Goal: Task Accomplishment & Management: Manage account settings

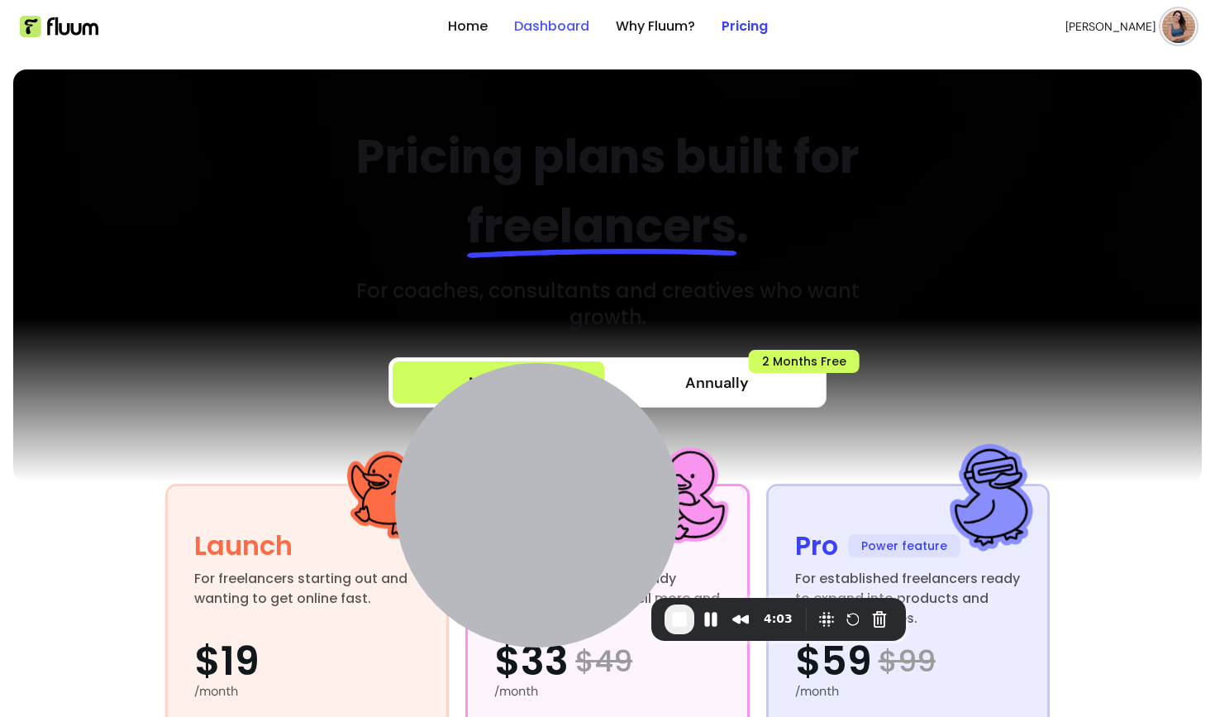
click at [539, 31] on link "Dashboard" at bounding box center [551, 27] width 75 height 20
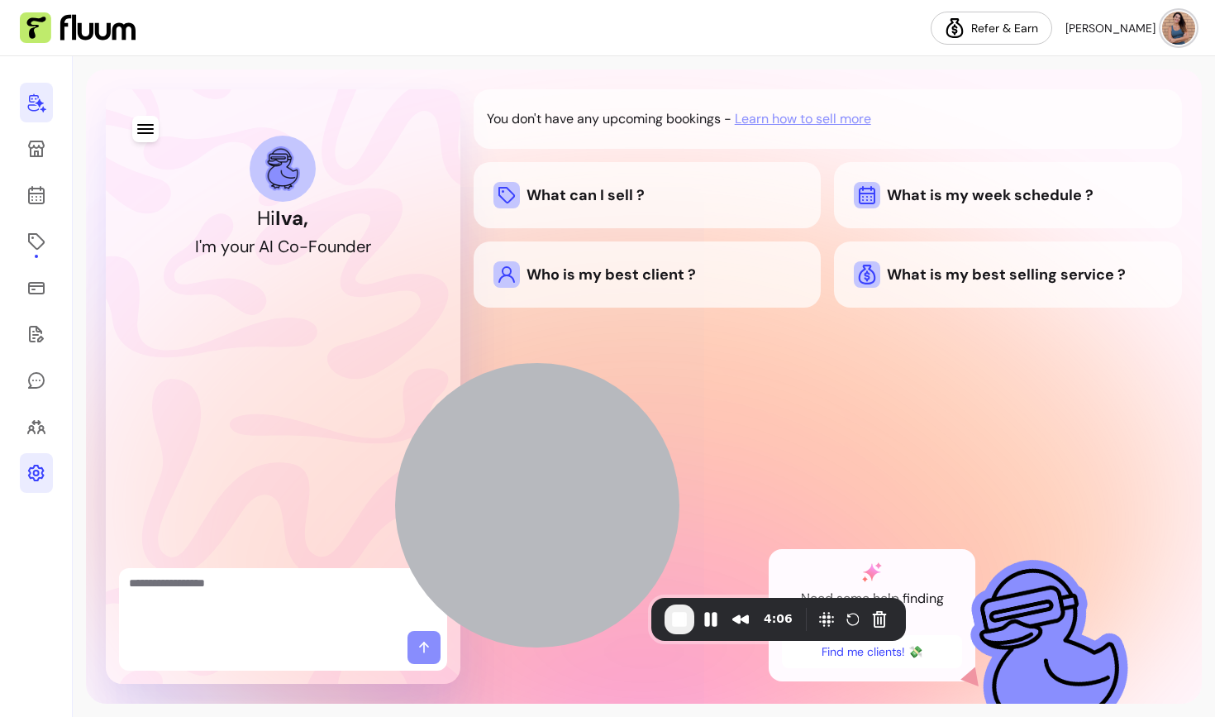
click at [26, 481] on icon at bounding box center [36, 473] width 20 height 20
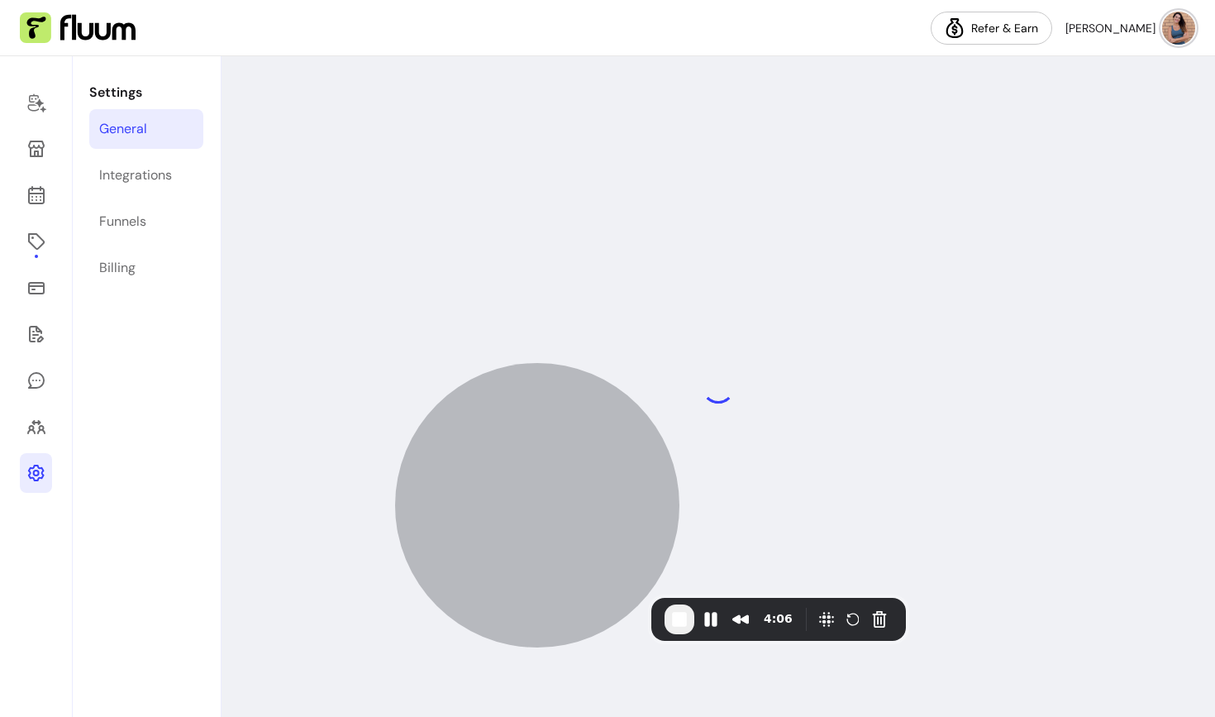
select select "**********"
select select "***"
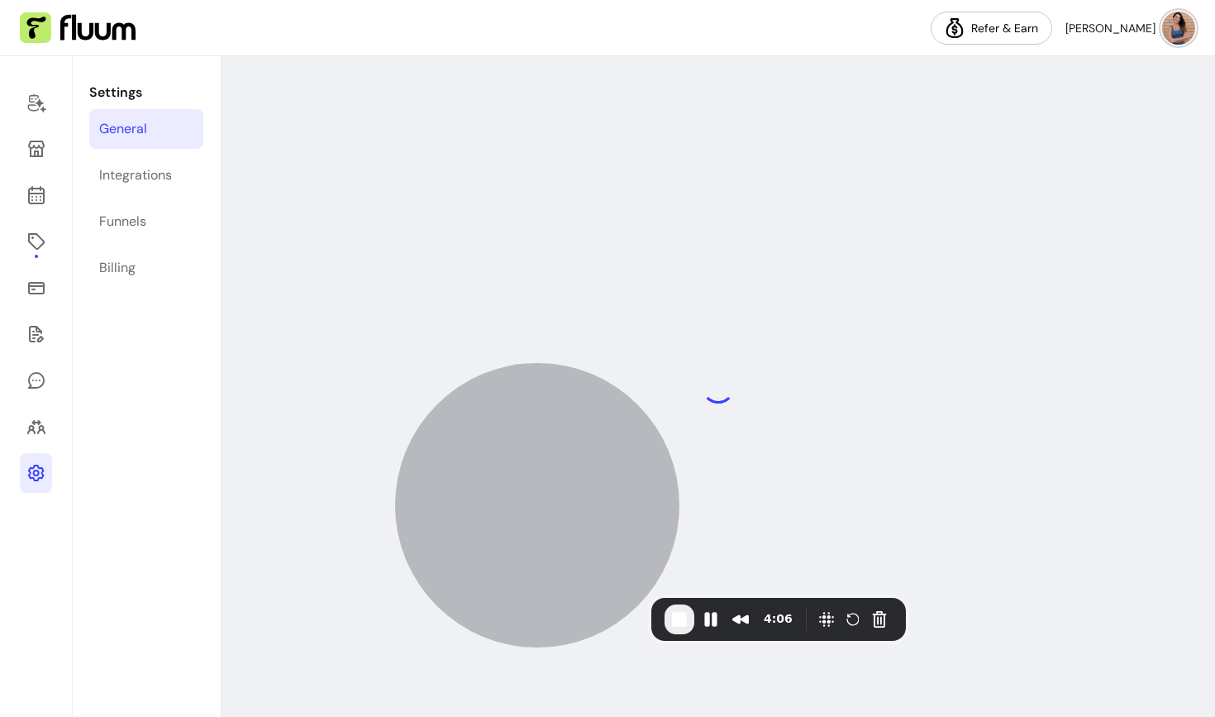
select select "***"
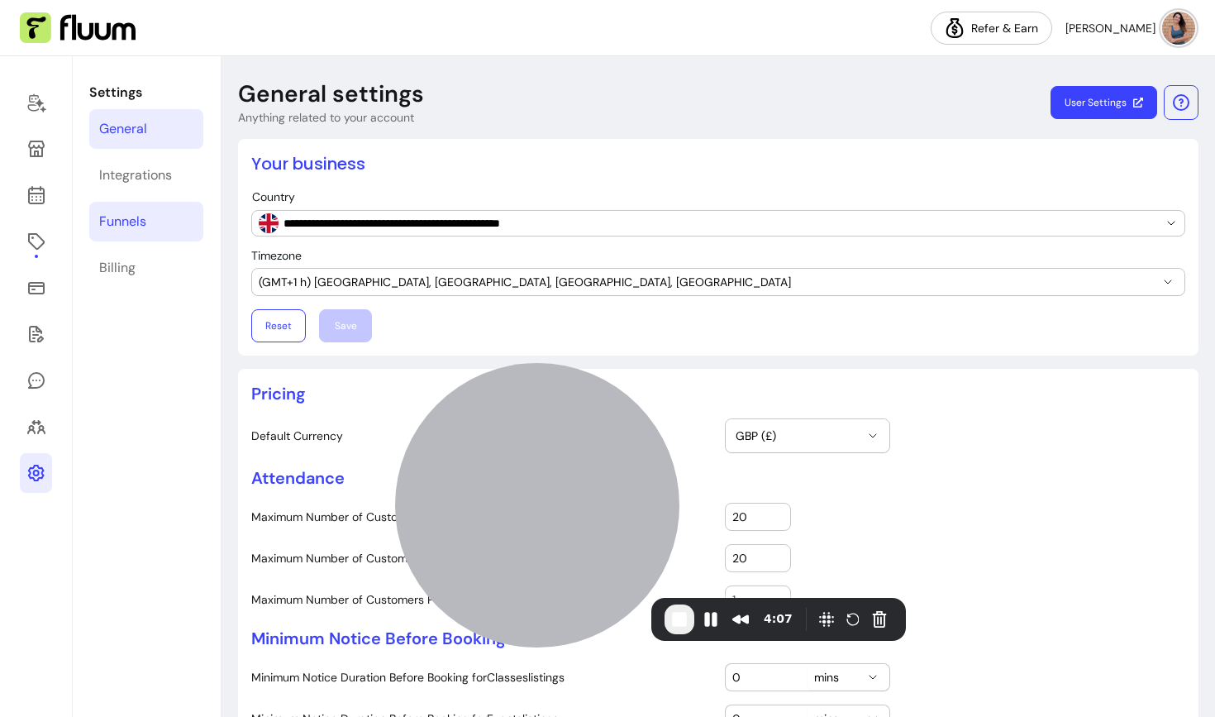
click at [112, 230] on div "Funnels" at bounding box center [122, 222] width 47 height 20
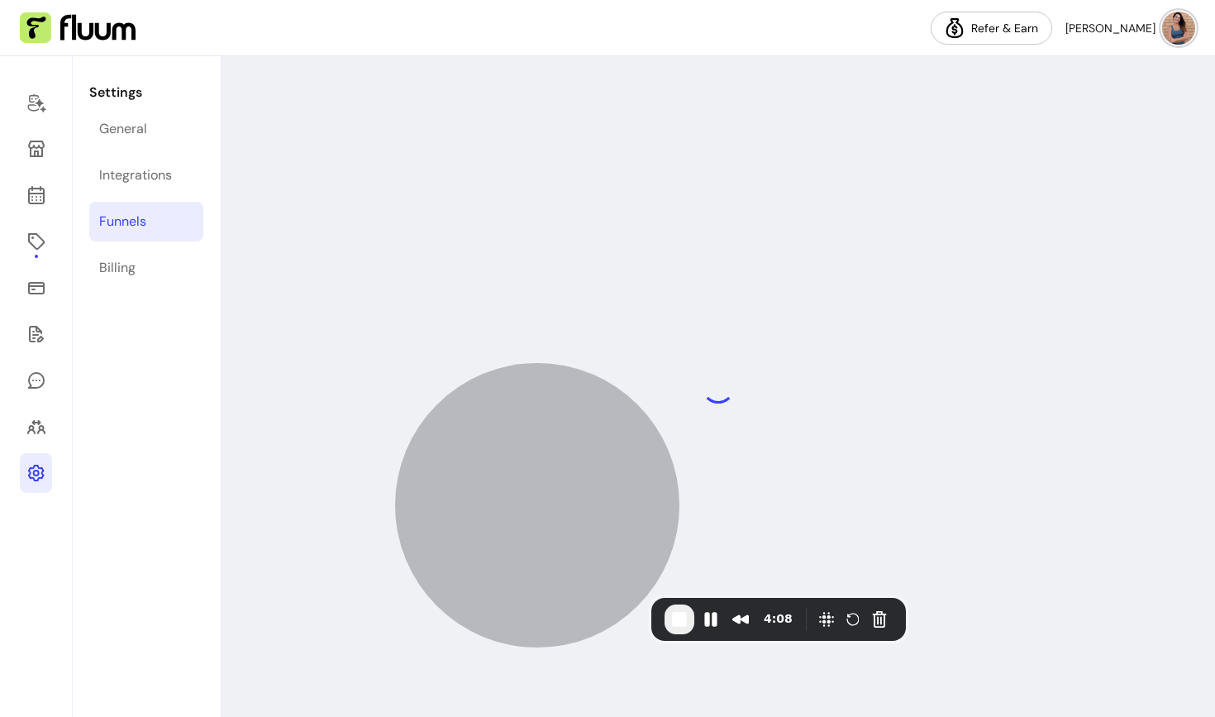
select select "**********"
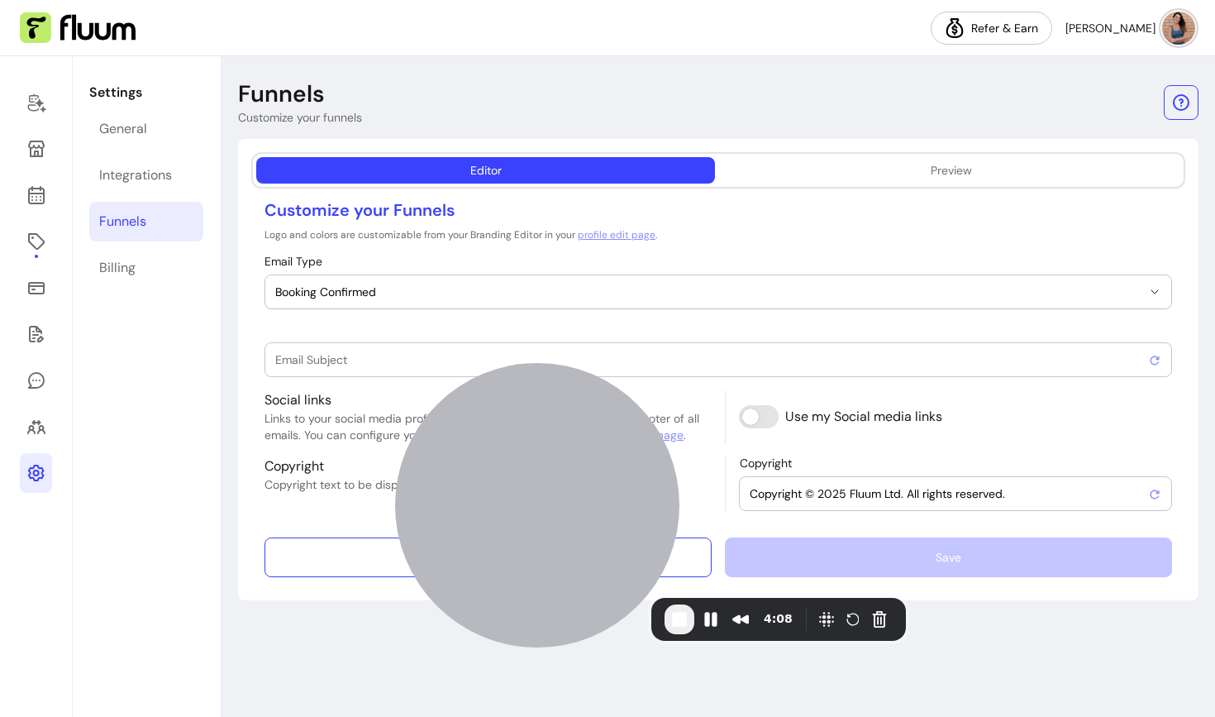
type input "Booking confirmed !"
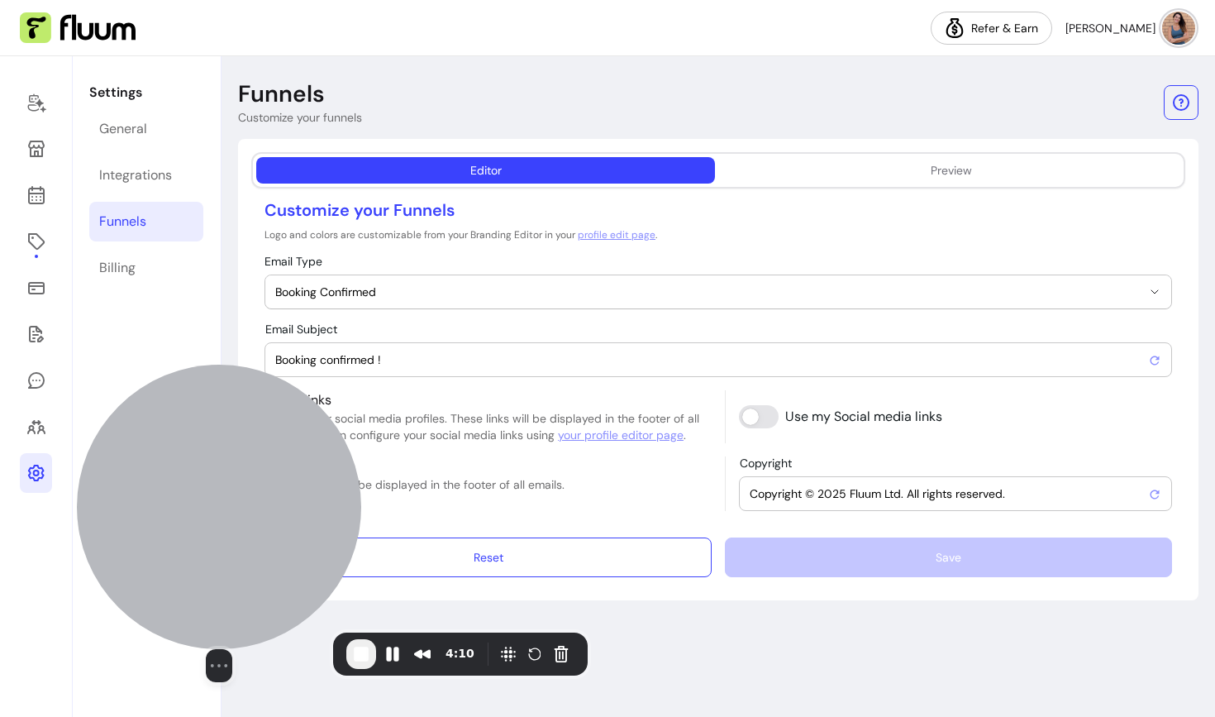
drag, startPoint x: 586, startPoint y: 429, endPoint x: 261, endPoint y: 463, distance: 326.6
click at [261, 463] on div at bounding box center [219, 506] width 284 height 284
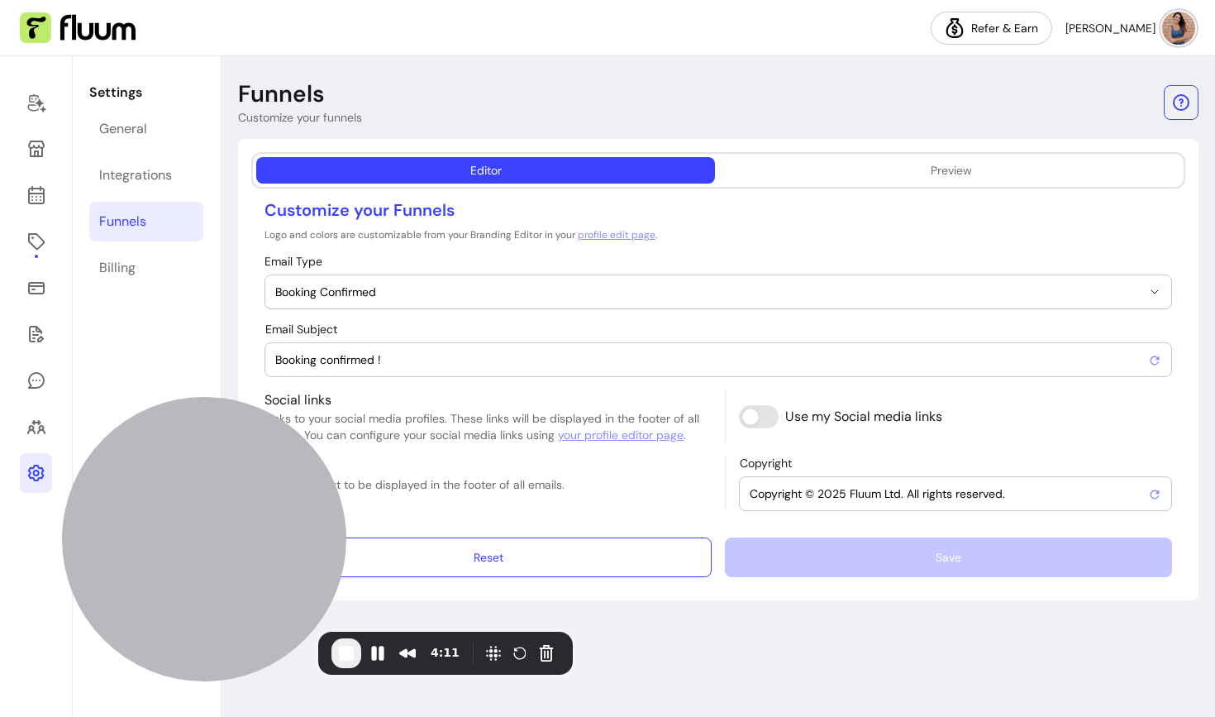
click at [461, 355] on input "Booking confirmed !" at bounding box center [711, 359] width 873 height 17
click at [744, 315] on div "**********" at bounding box center [717, 316] width 907 height 122
click at [724, 291] on span "Booking Confirmed" at bounding box center [708, 291] width 866 height 17
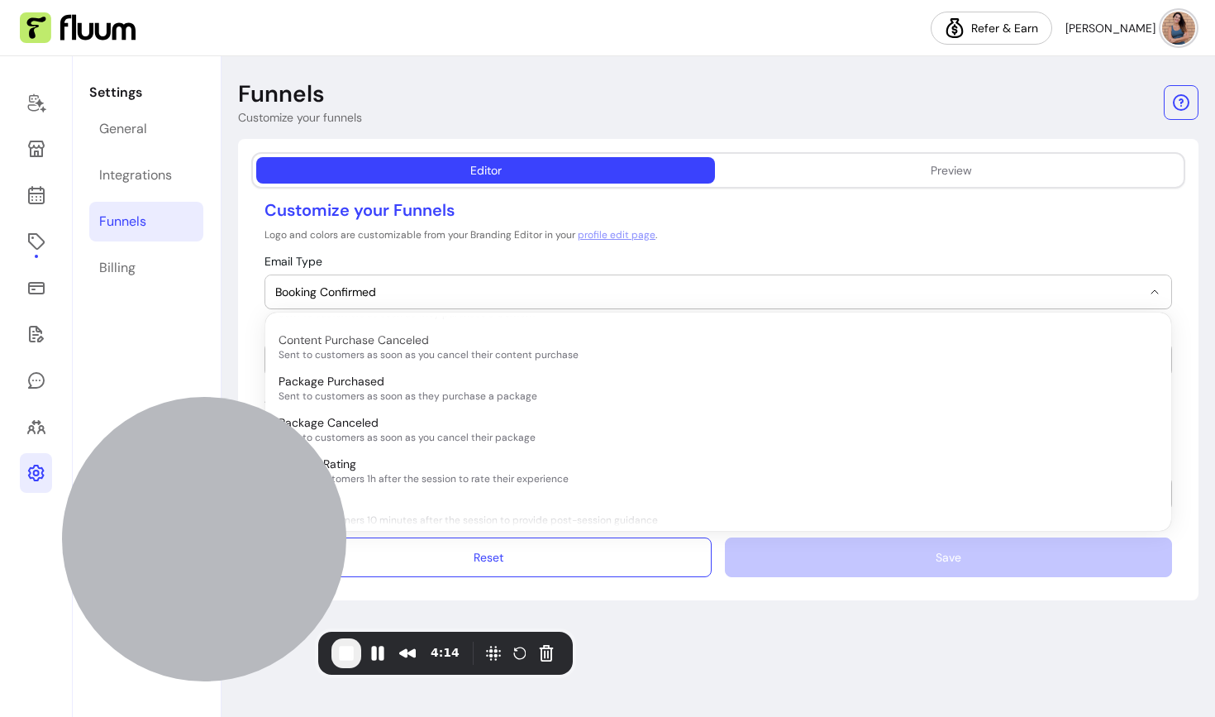
scroll to position [168, 0]
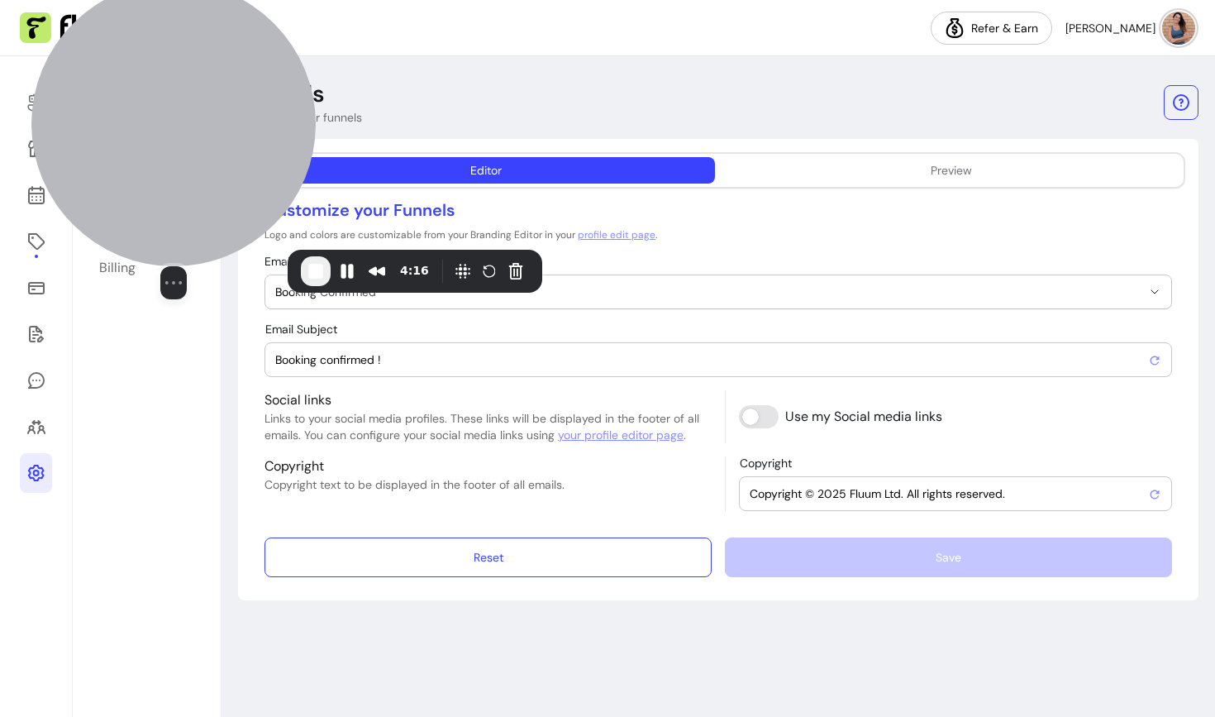
drag, startPoint x: 237, startPoint y: 478, endPoint x: 198, endPoint y: 88, distance: 392.0
click at [198, 88] on div at bounding box center [173, 124] width 284 height 284
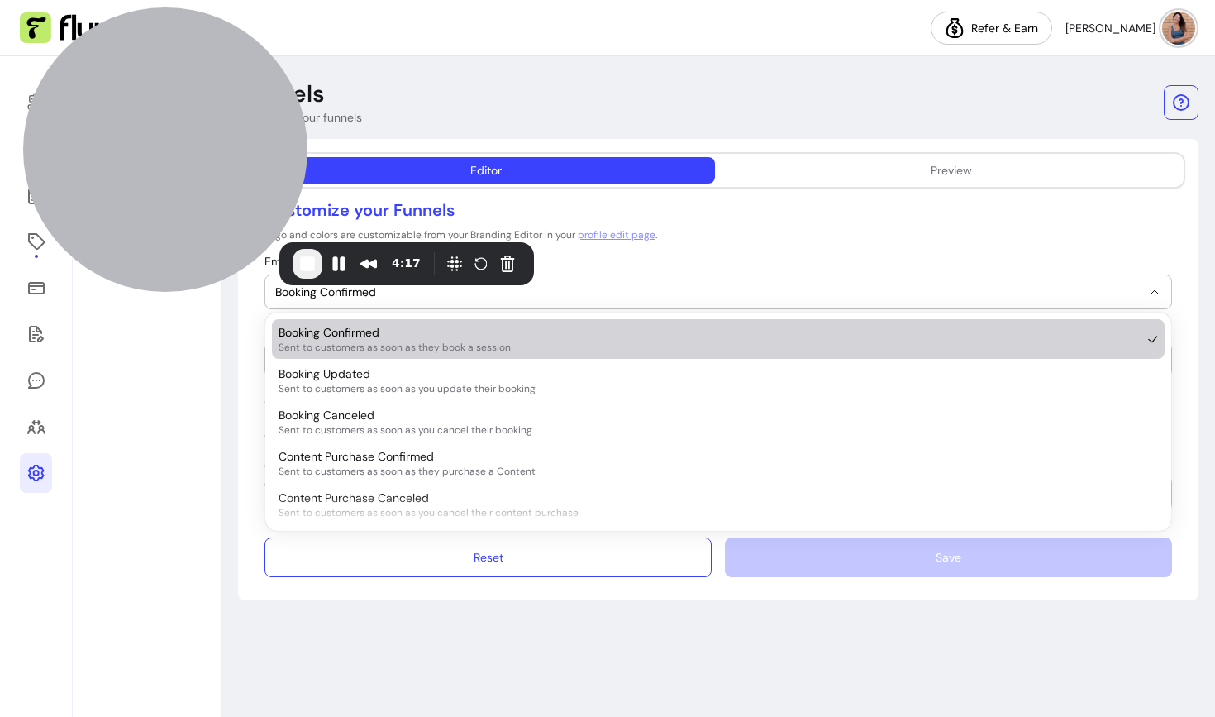
click at [464, 301] on button "Booking Confirmed" at bounding box center [718, 291] width 906 height 33
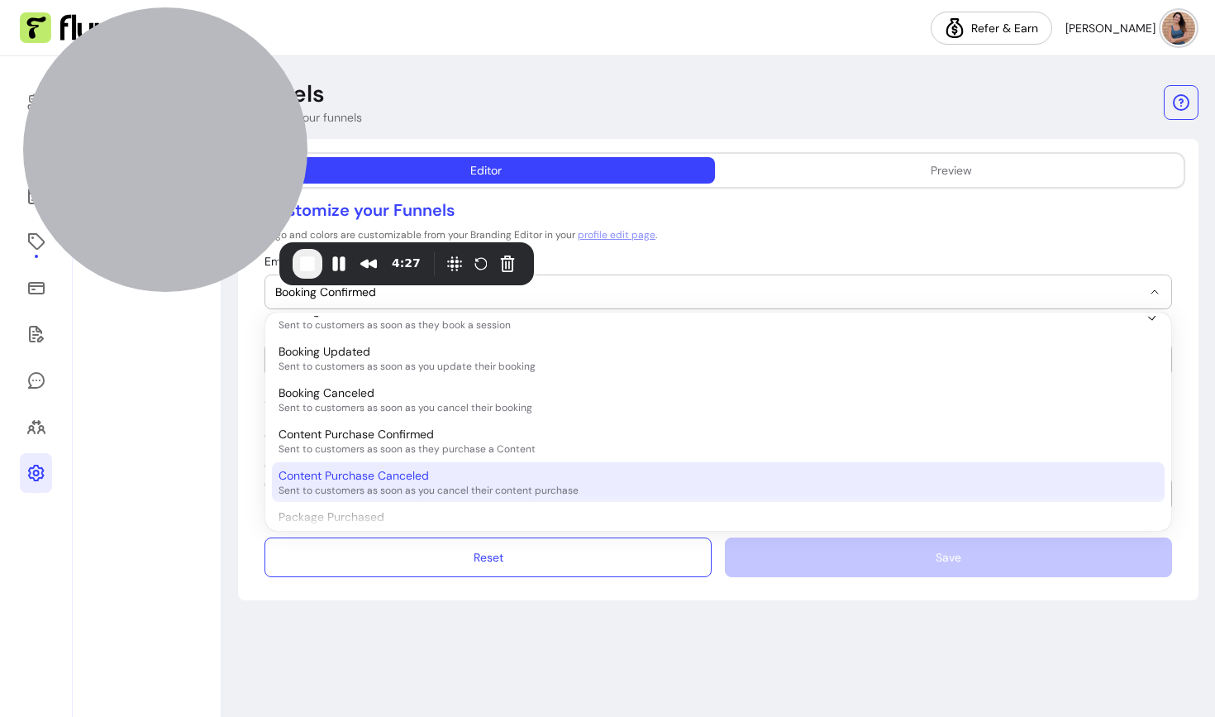
scroll to position [0, 0]
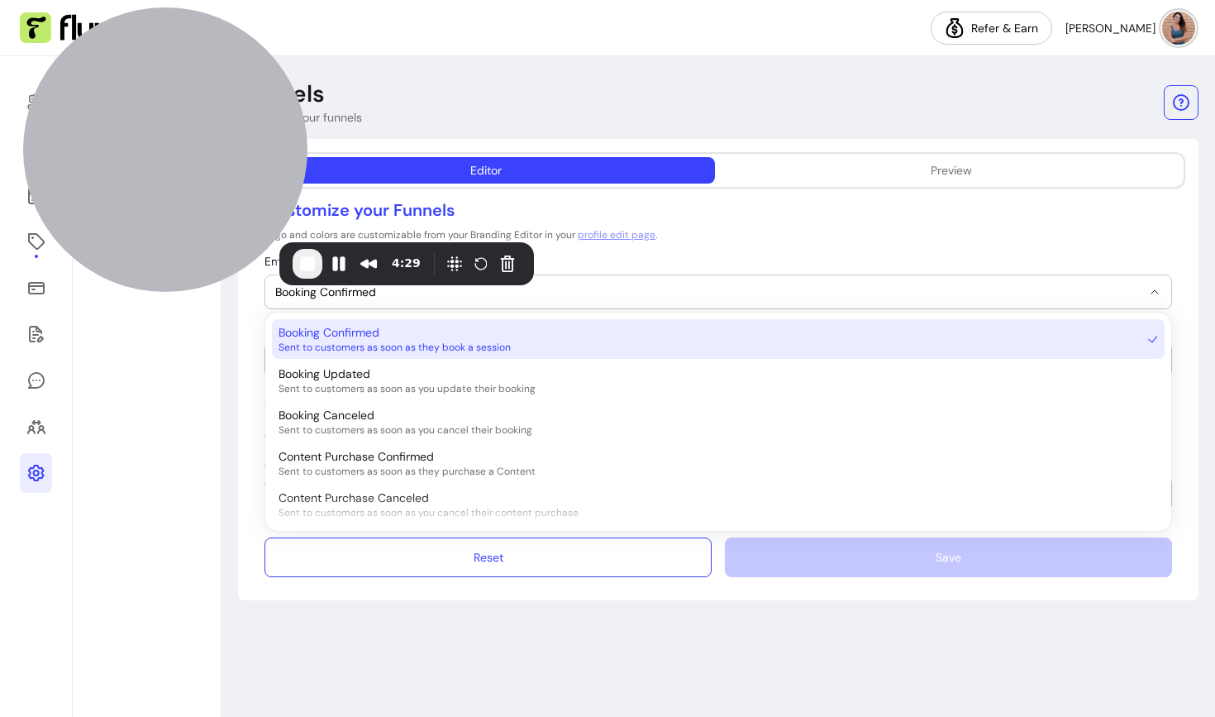
click at [436, 341] on span "Sent to customers as soon as they book a session" at bounding box center [710, 347] width 863 height 13
click at [322, 338] on span "Booking Confirmed" at bounding box center [329, 332] width 101 height 17
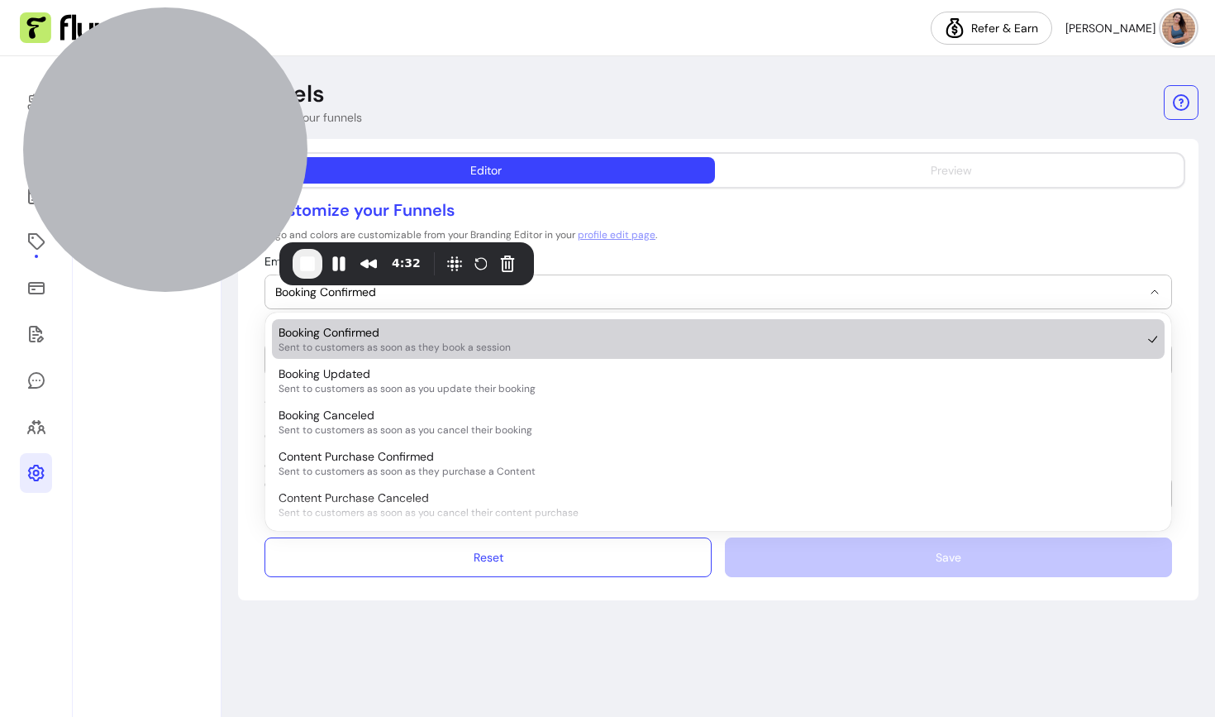
click at [819, 165] on button "Preview" at bounding box center [951, 170] width 459 height 26
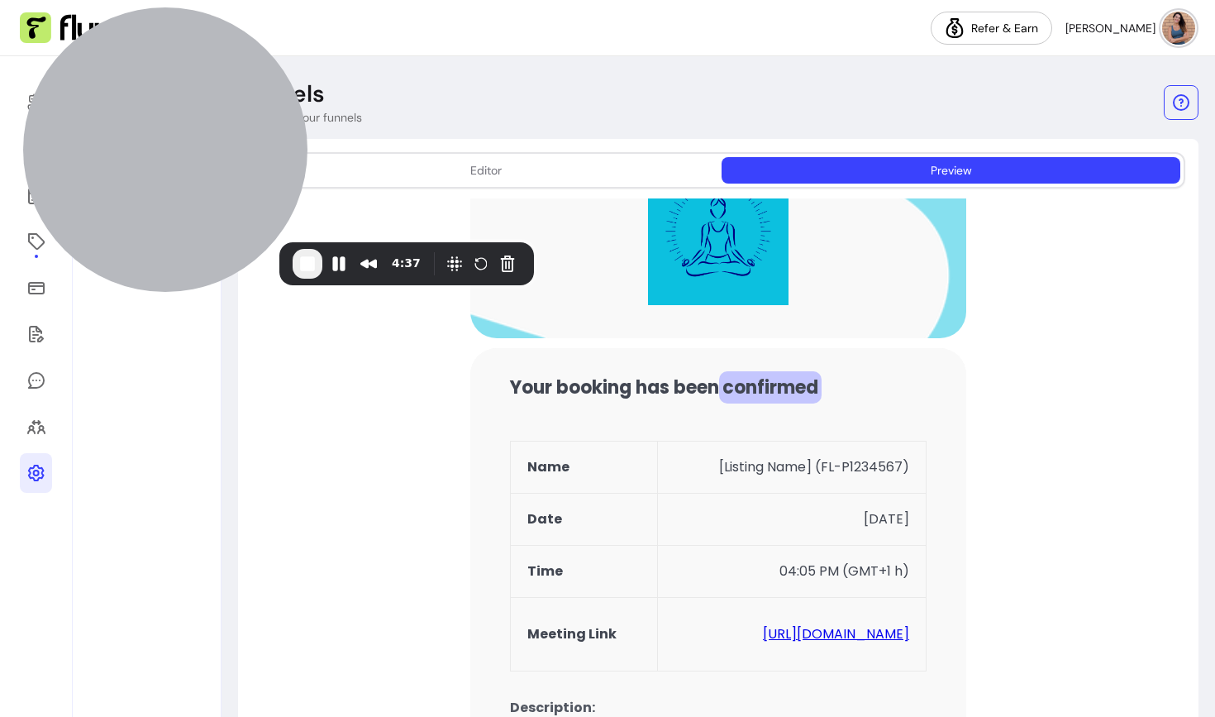
scroll to position [69, 0]
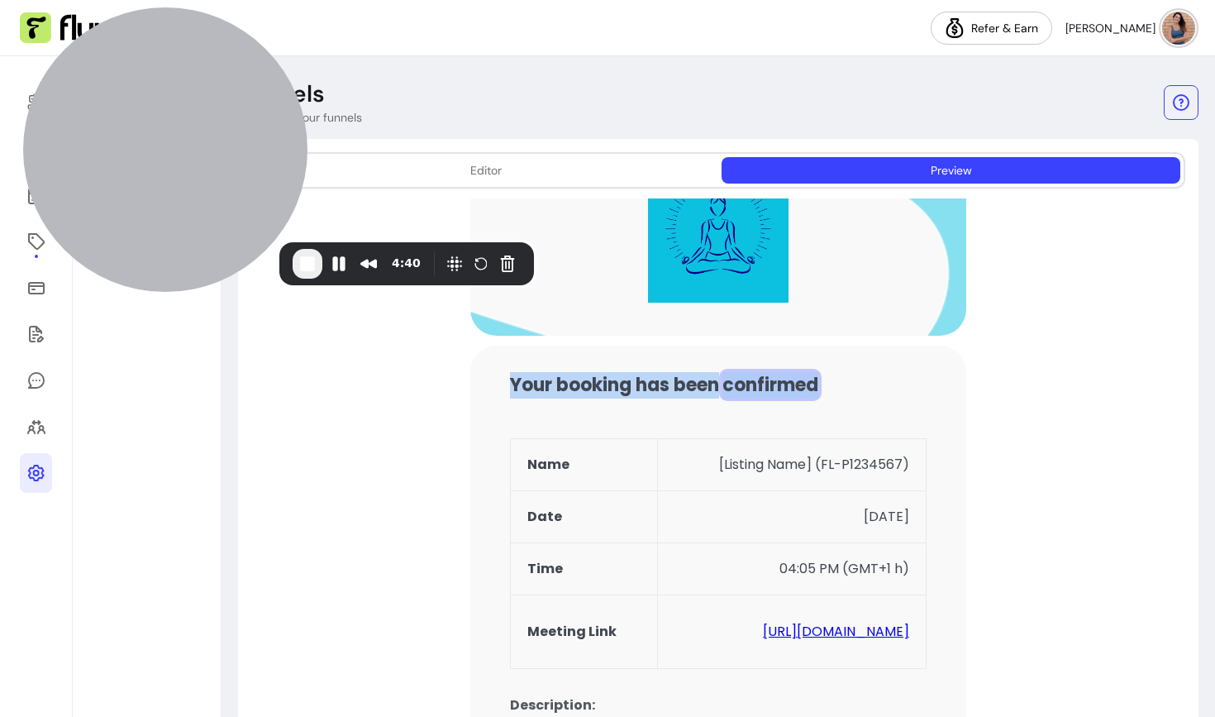
drag, startPoint x: 493, startPoint y: 383, endPoint x: 909, endPoint y: 387, distance: 415.7
click at [909, 387] on td "Your booking has been confirmed Name [Listing Name] (FL-P1234567) Date [DATE] T…" at bounding box center [718, 656] width 496 height 622
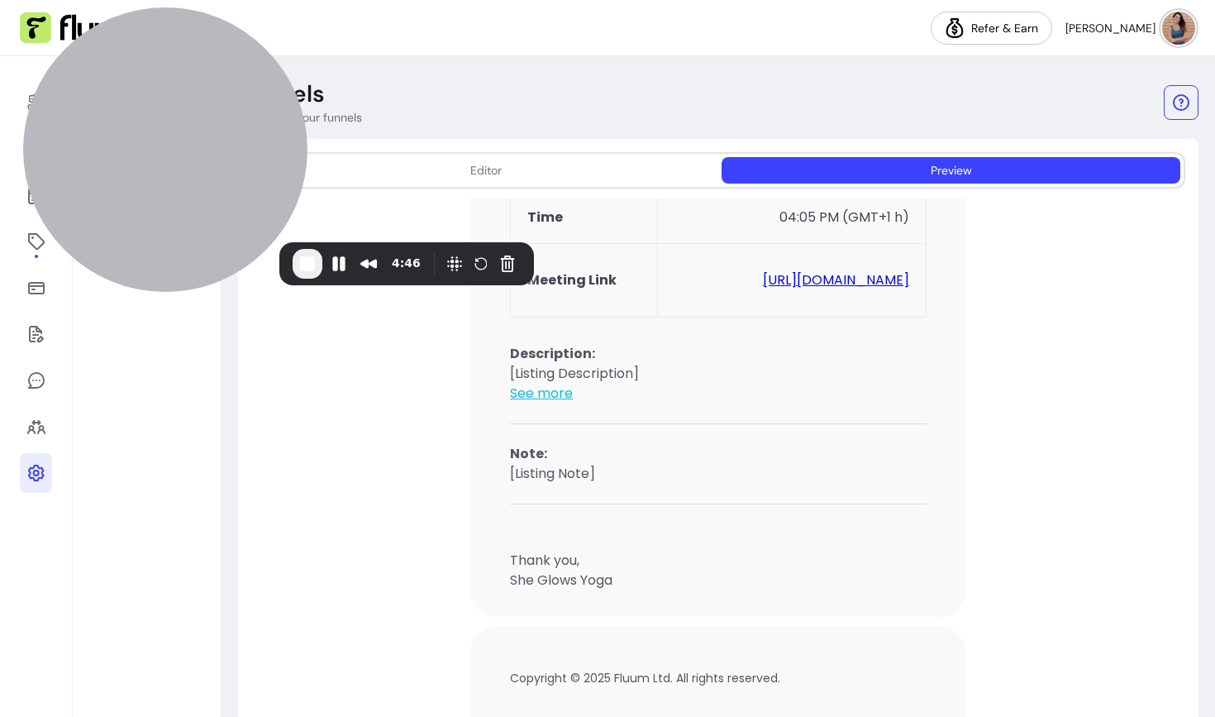
scroll to position [0, 0]
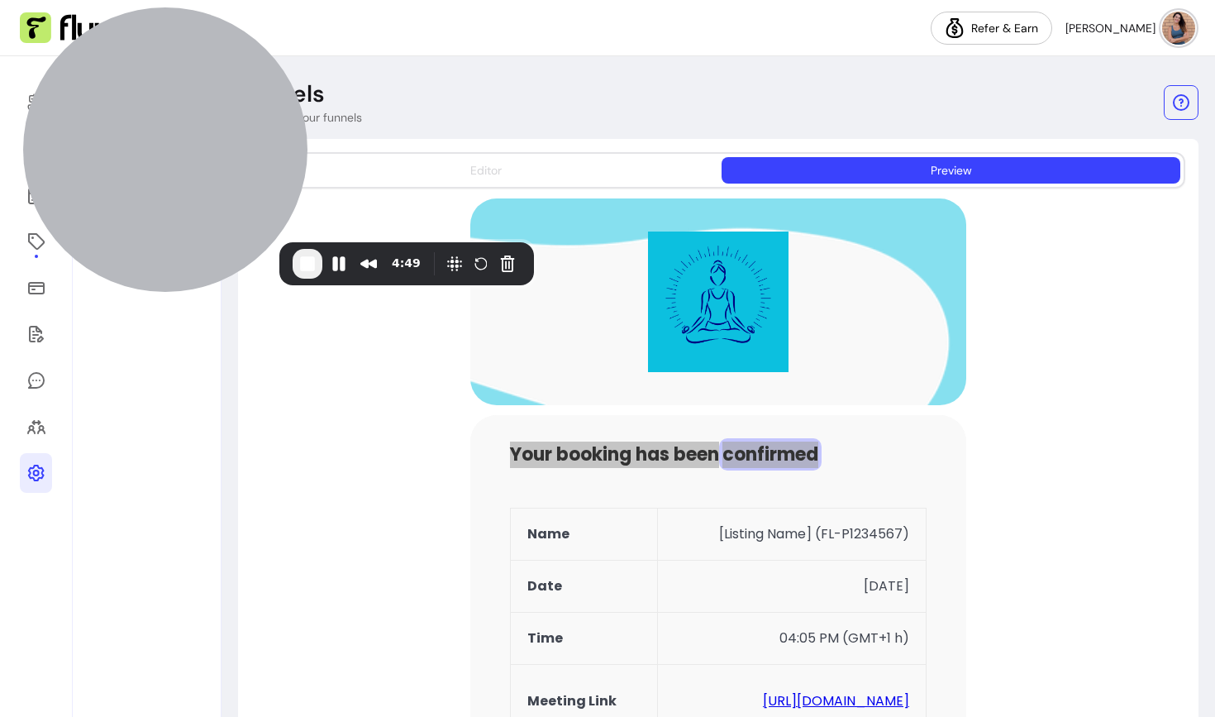
click at [502, 160] on button "Editor" at bounding box center [485, 170] width 459 height 26
select select "**********"
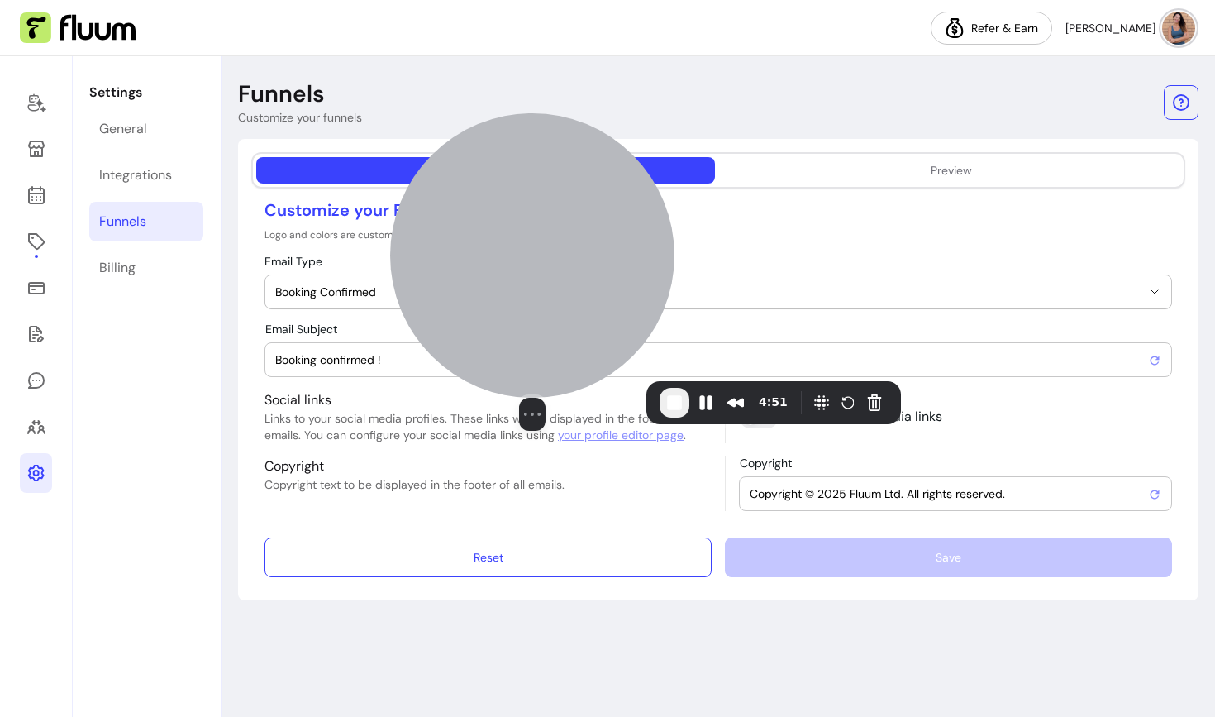
drag, startPoint x: 216, startPoint y: 147, endPoint x: 582, endPoint y: 286, distance: 391.6
click at [582, 286] on div at bounding box center [532, 255] width 284 height 284
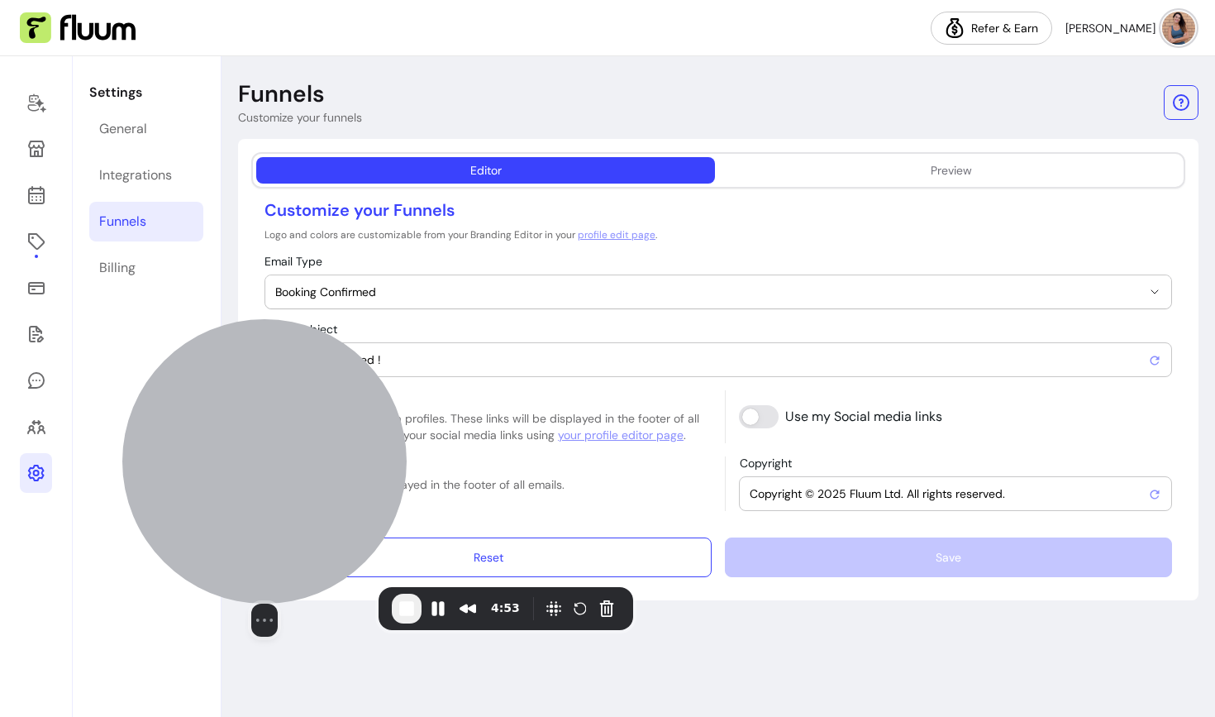
drag, startPoint x: 627, startPoint y: 283, endPoint x: 332, endPoint y: 476, distance: 352.8
click at [332, 476] on div at bounding box center [264, 461] width 284 height 284
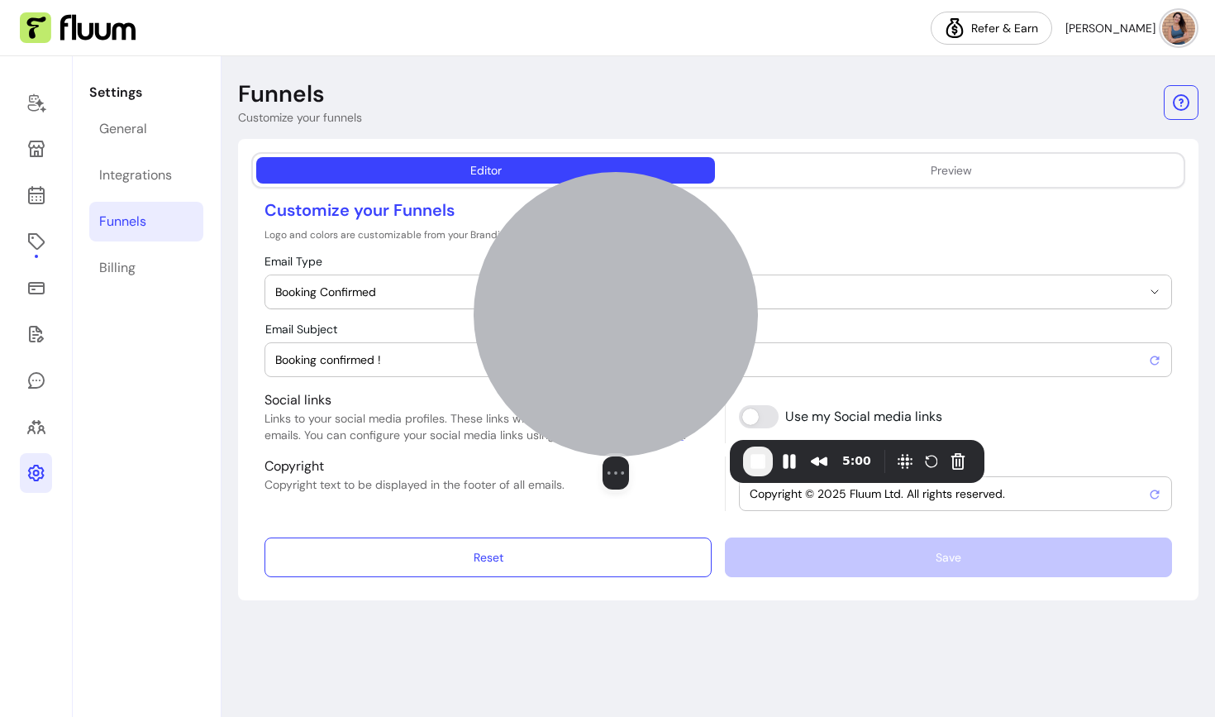
drag, startPoint x: 277, startPoint y: 465, endPoint x: 656, endPoint y: 329, distance: 403.1
click at [656, 329] on div at bounding box center [616, 314] width 284 height 284
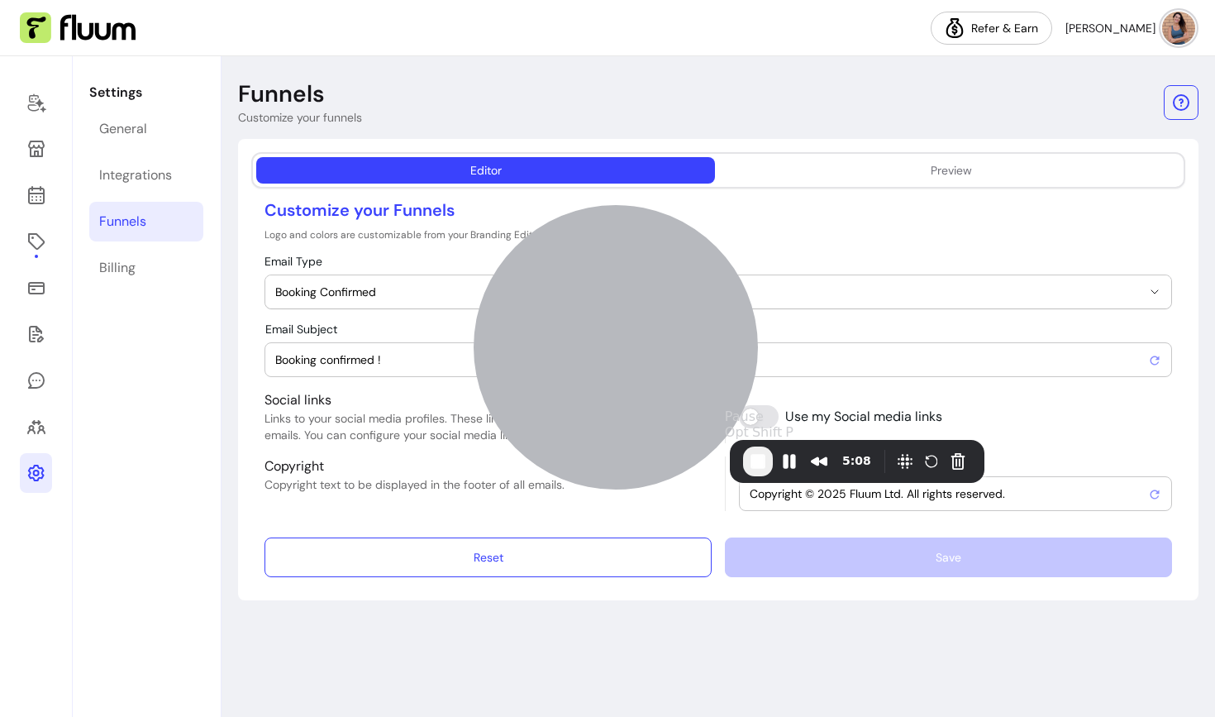
click at [751, 464] on span "End Recording" at bounding box center [758, 461] width 20 height 20
